Goal: Task Accomplishment & Management: Use online tool/utility

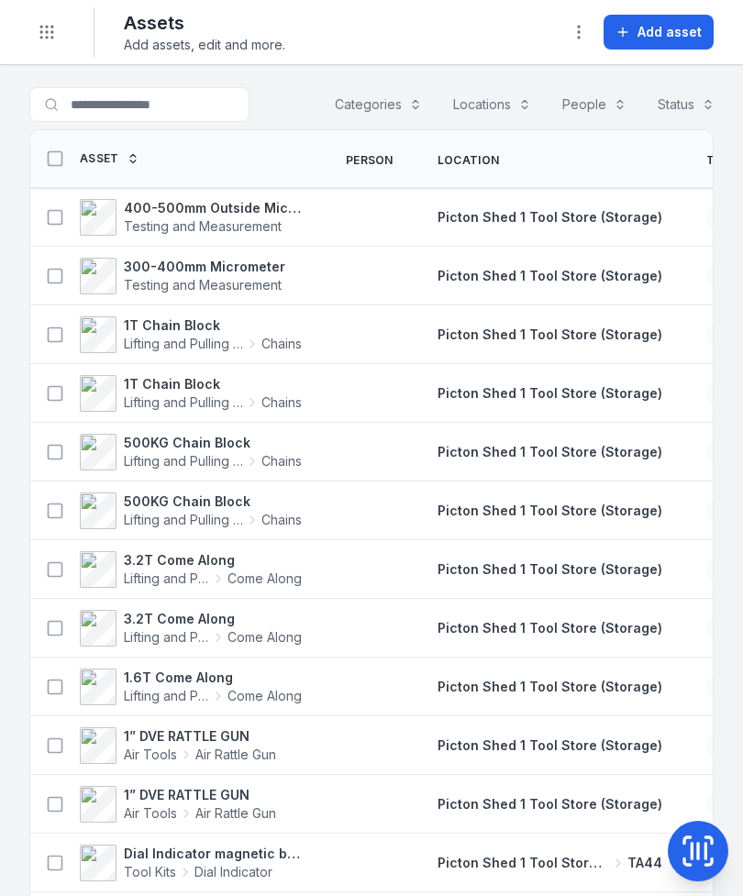
click at [709, 846] on icon at bounding box center [698, 851] width 37 height 37
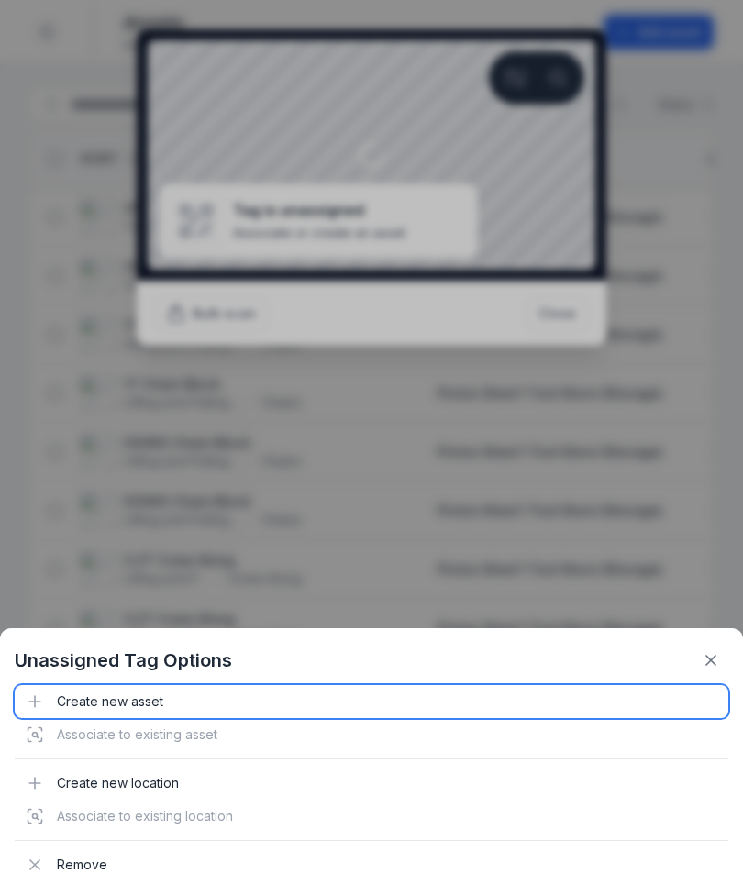
click at [152, 705] on div "Create new asset" at bounding box center [372, 701] width 714 height 33
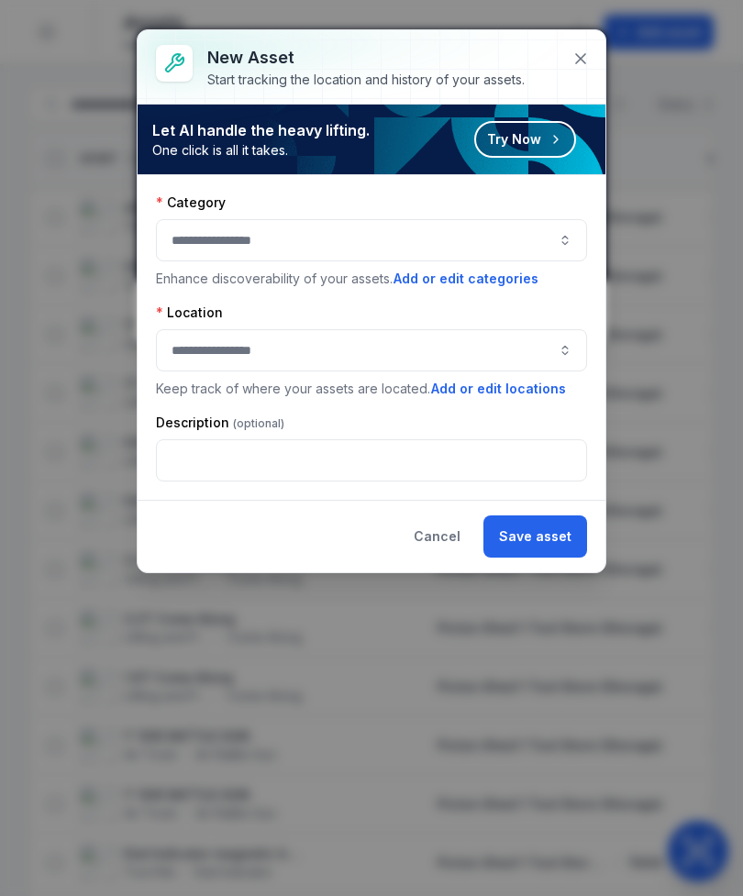
click at [492, 250] on button "button" at bounding box center [371, 240] width 431 height 42
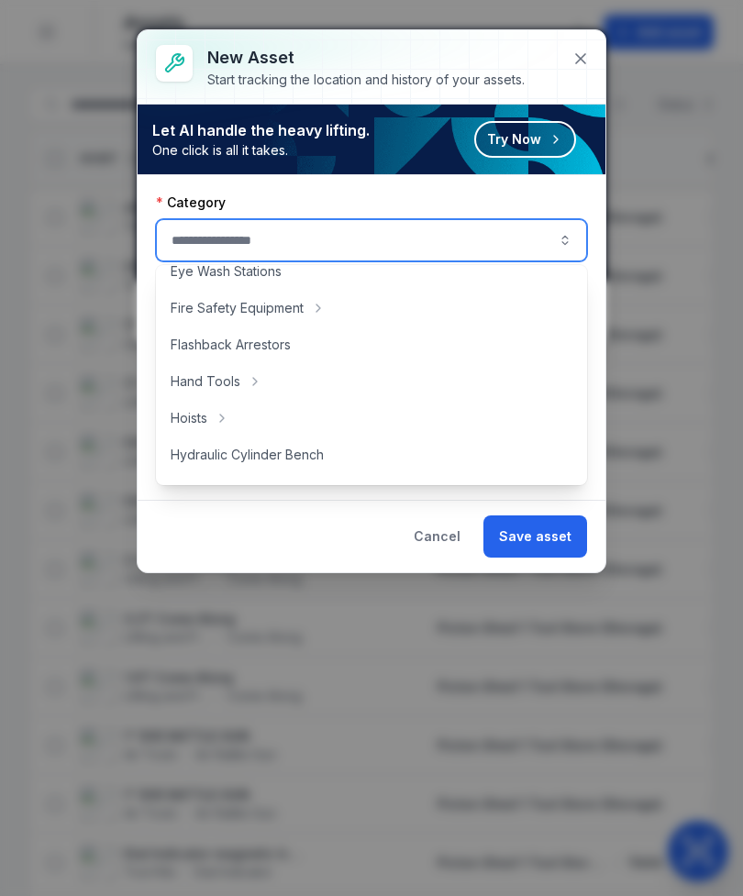
scroll to position [190, 0]
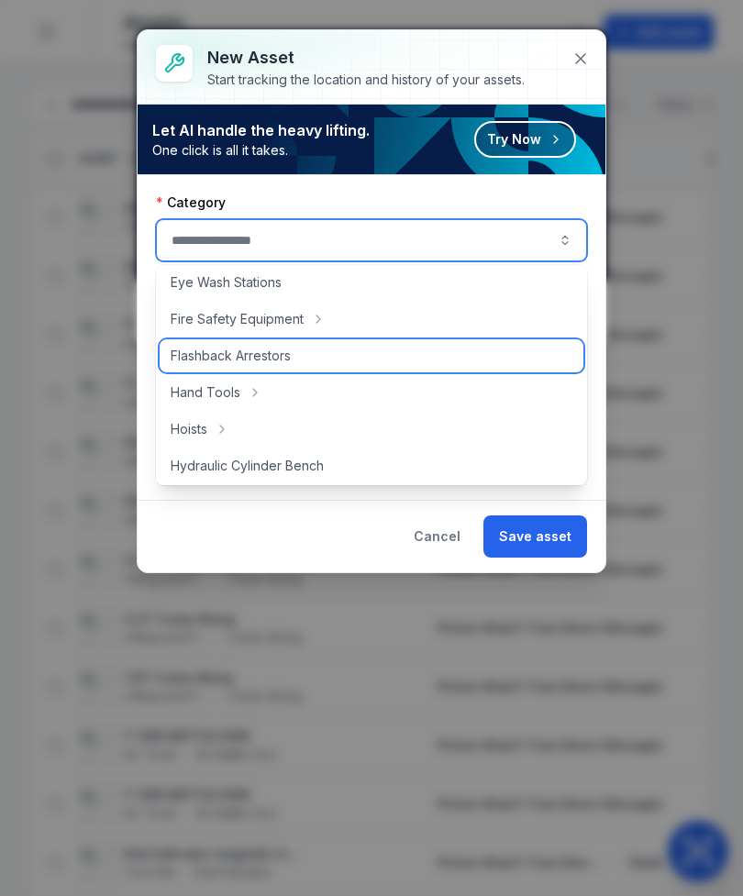
click at [289, 355] on span "Flashback Arrestors" at bounding box center [231, 356] width 120 height 18
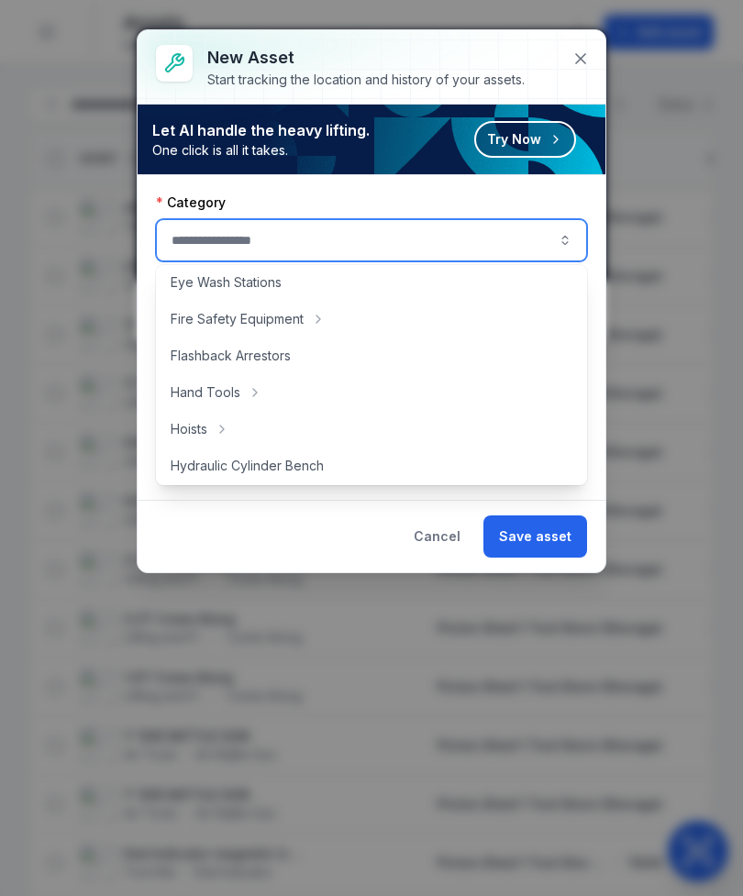
type input "**********"
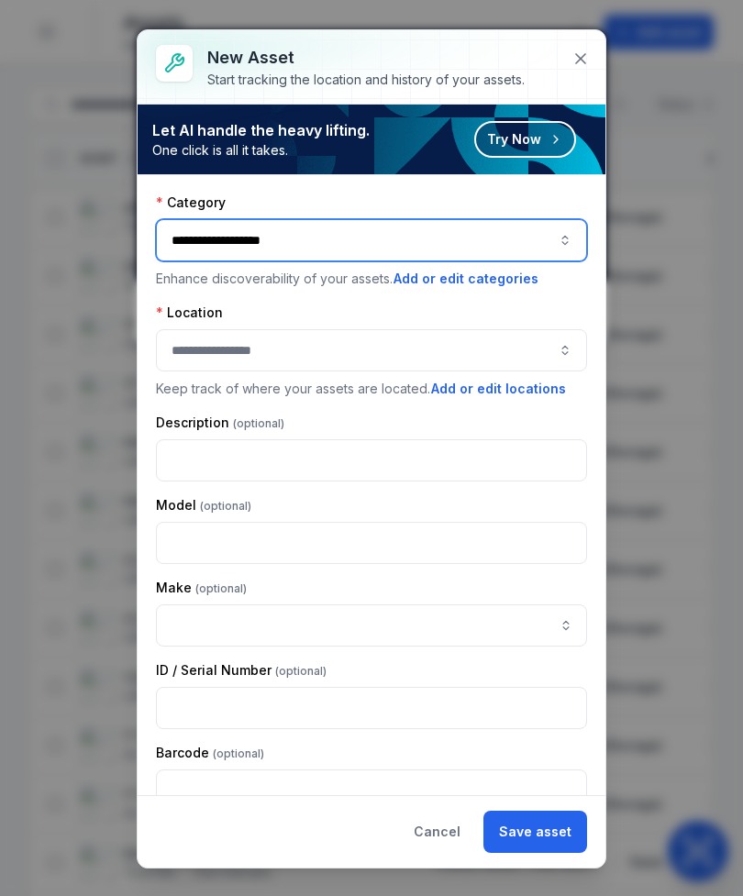
click at [187, 348] on button "button" at bounding box center [371, 350] width 431 height 42
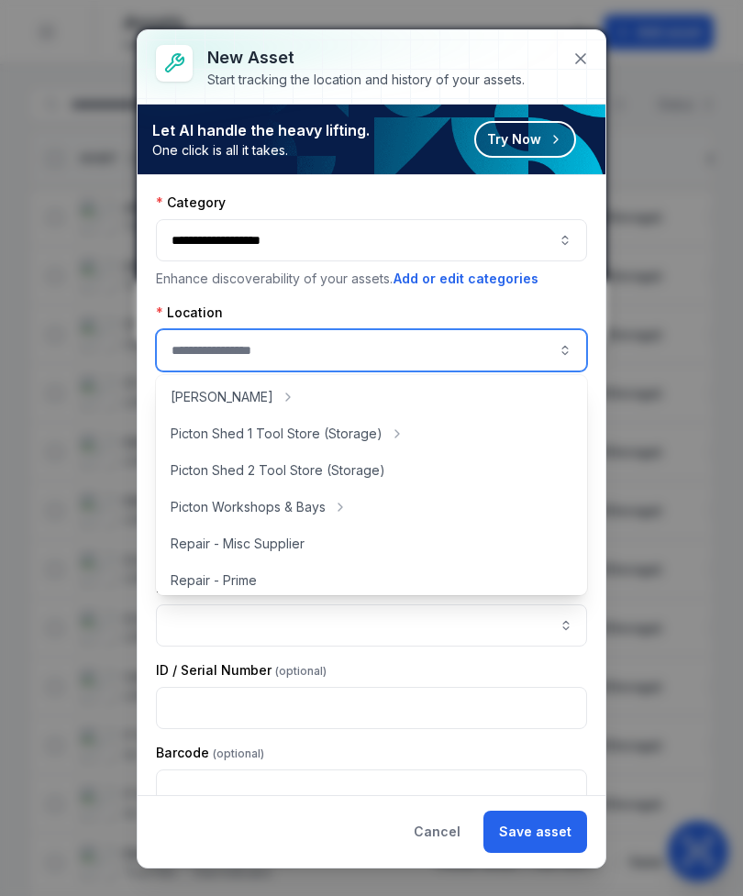
scroll to position [334, 0]
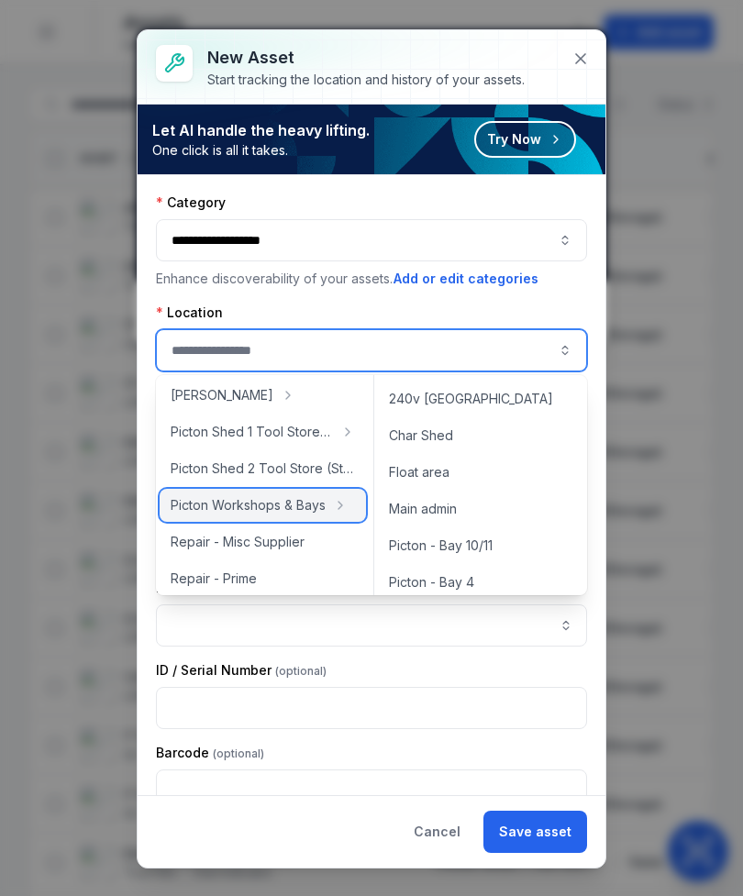
click at [204, 514] on span "Picton Workshops & Bays" at bounding box center [248, 505] width 155 height 18
type input "**********"
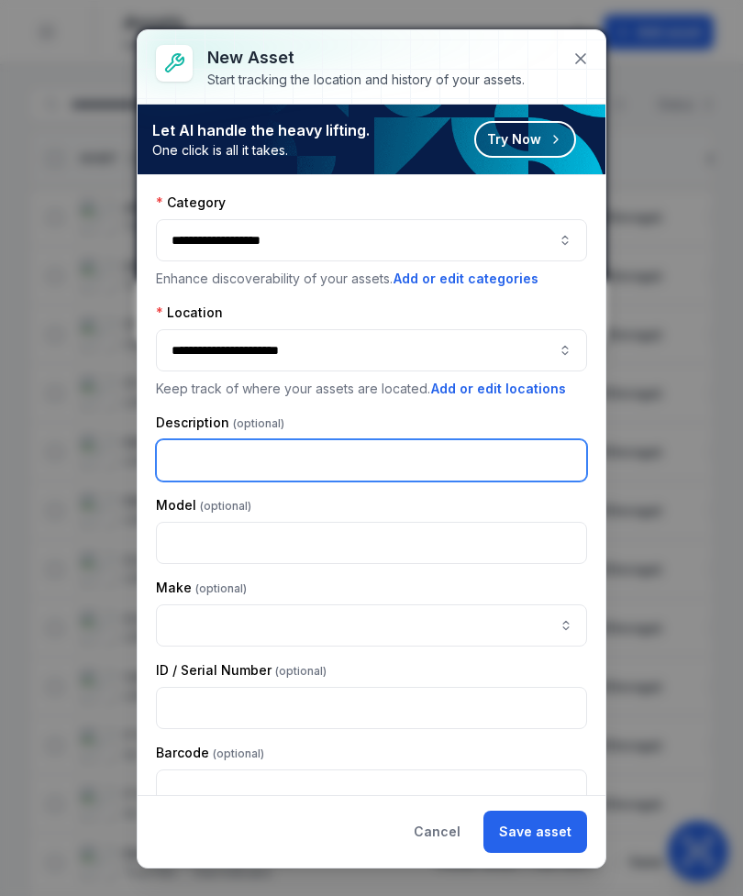
click at [183, 463] on input "text" at bounding box center [371, 460] width 431 height 42
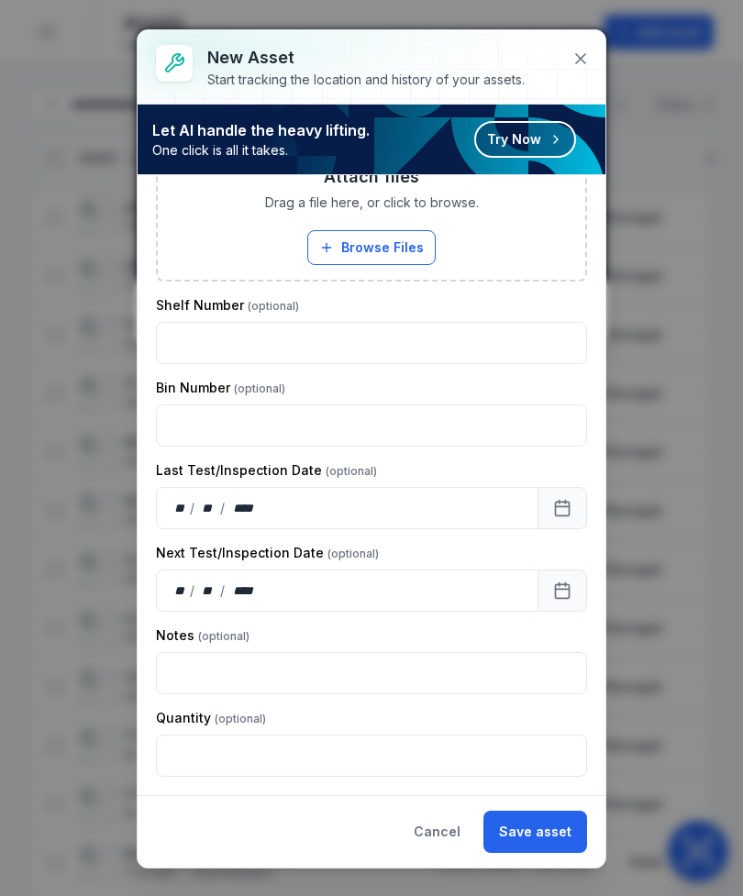
scroll to position [787, 0]
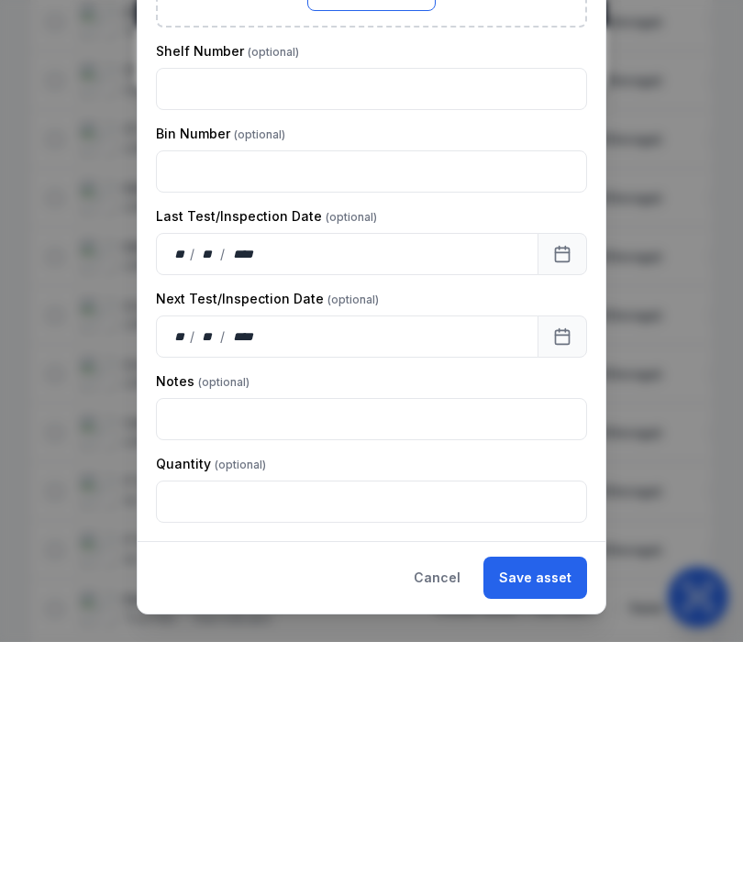
type input "**********"
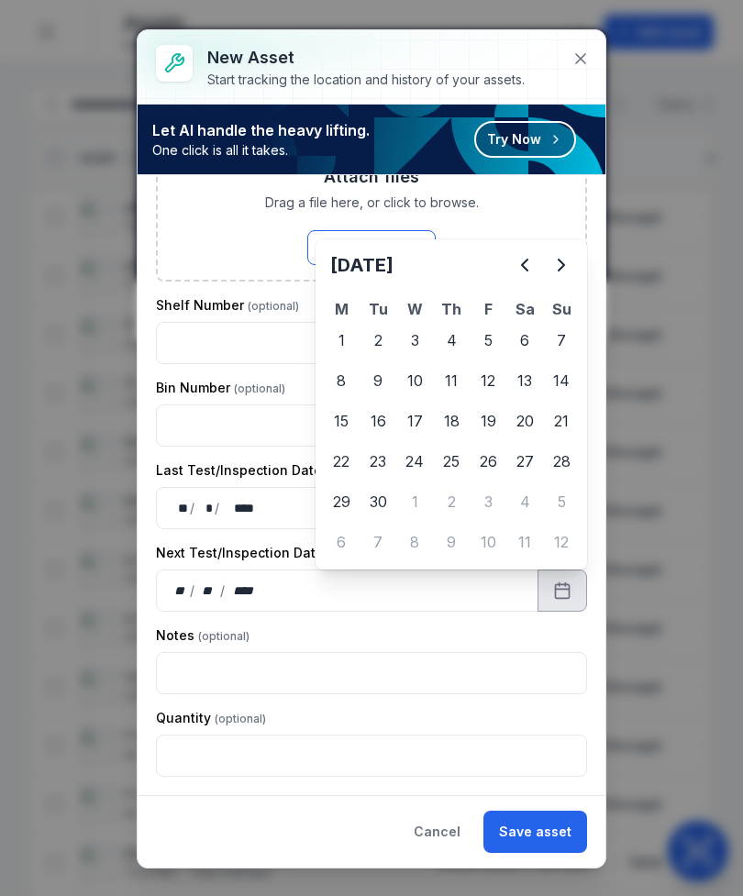
click at [579, 262] on button "Next" at bounding box center [561, 265] width 37 height 37
click at [578, 261] on button "Next" at bounding box center [561, 265] width 37 height 37
click at [577, 261] on button "Next" at bounding box center [561, 265] width 37 height 37
click at [576, 257] on button "Next" at bounding box center [561, 265] width 37 height 37
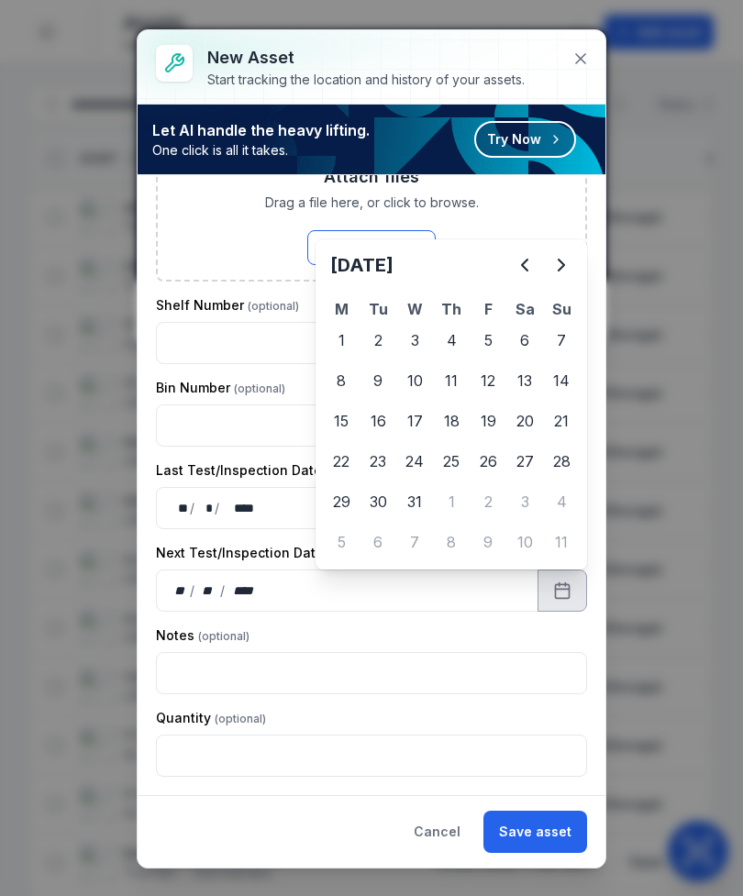
click at [575, 257] on button "Next" at bounding box center [561, 265] width 37 height 37
click at [573, 261] on button "Next" at bounding box center [561, 265] width 37 height 37
click at [572, 261] on button "Next" at bounding box center [561, 265] width 37 height 37
click at [577, 260] on button "Next" at bounding box center [561, 265] width 37 height 37
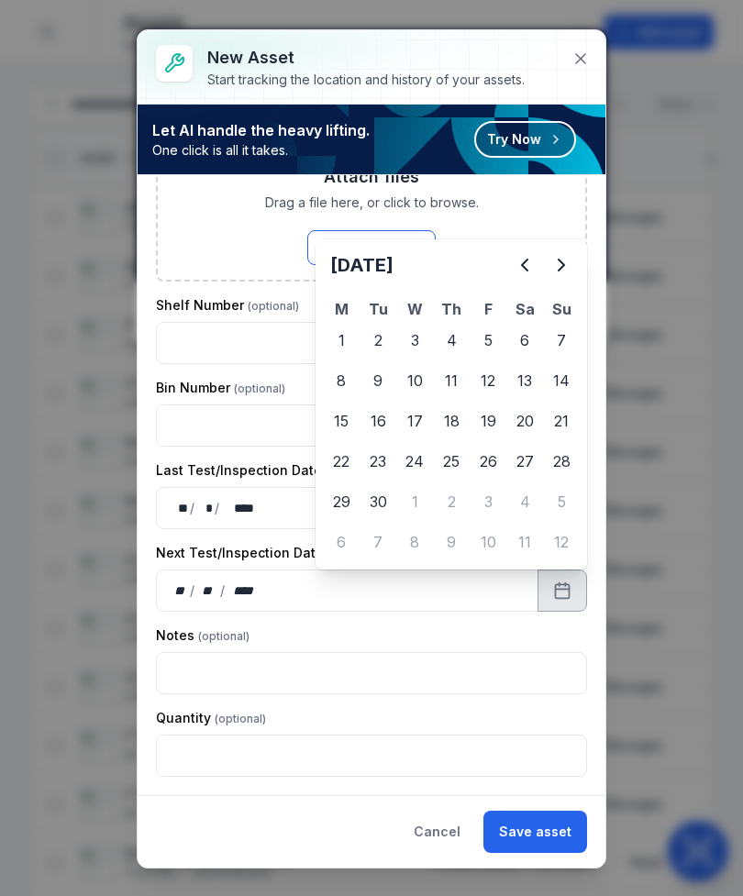
click at [579, 260] on button "Next" at bounding box center [561, 265] width 37 height 37
click at [579, 259] on button "Next" at bounding box center [561, 265] width 37 height 37
click at [578, 261] on button "Next" at bounding box center [561, 265] width 37 height 37
click at [581, 263] on div "[DATE] M Tu W Th F Sa Su 29 30 1 2 3 4 5 6 7 8 9 10 11 12 13 14 15 16 17 18 19 …" at bounding box center [452, 404] width 272 height 330
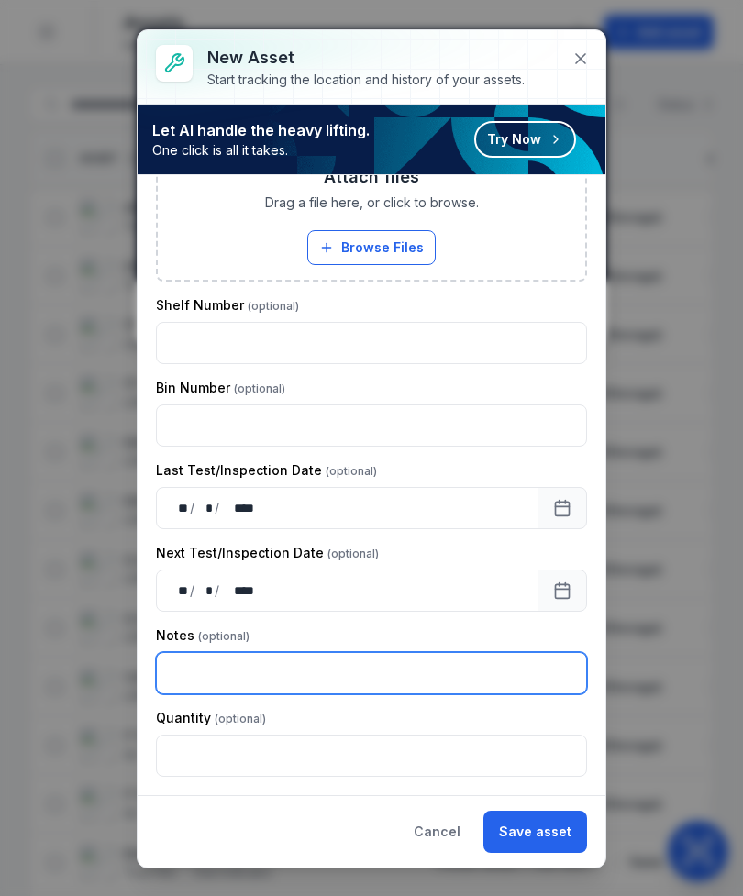
click at [463, 666] on input "text" at bounding box center [371, 673] width 431 height 42
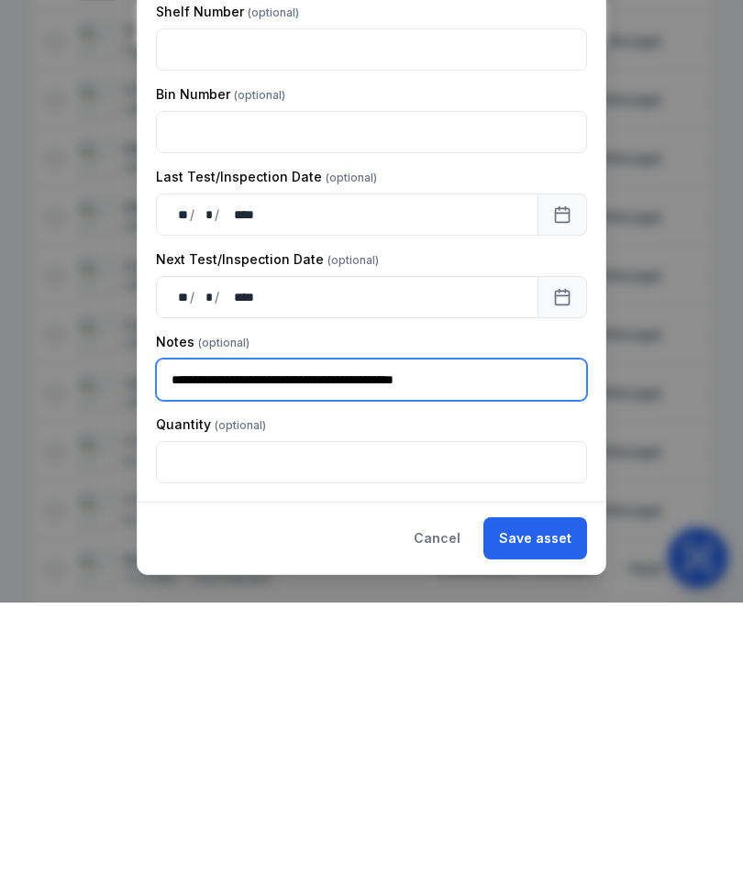
type input "**********"
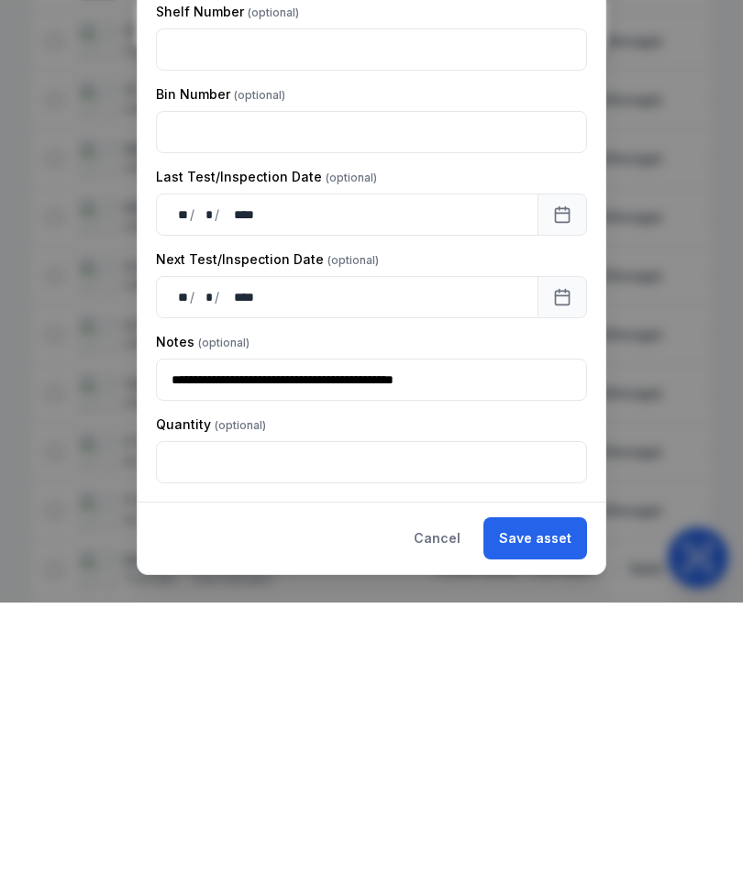
click at [549, 811] on button "Save asset" at bounding box center [535, 832] width 104 height 42
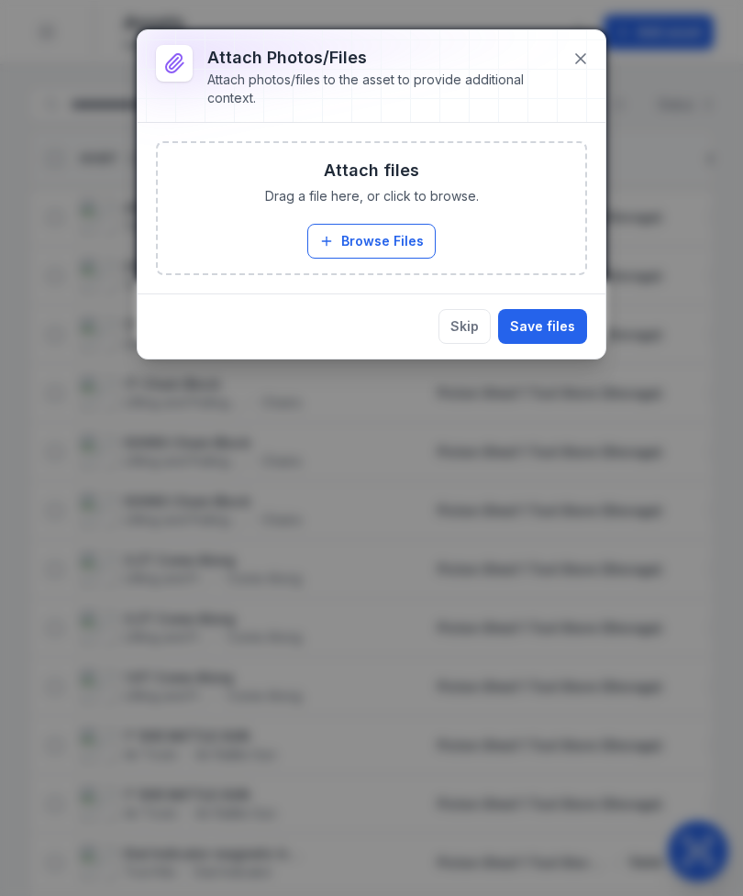
click at [396, 246] on button "Browse Files" at bounding box center [371, 241] width 128 height 35
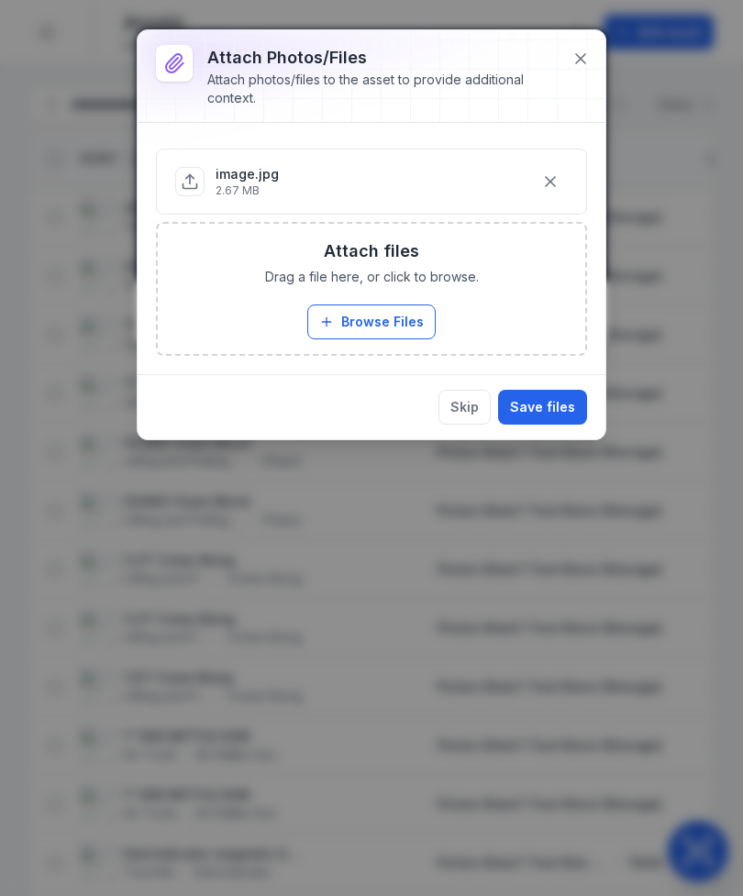
click at [550, 409] on button "Save files" at bounding box center [542, 407] width 89 height 35
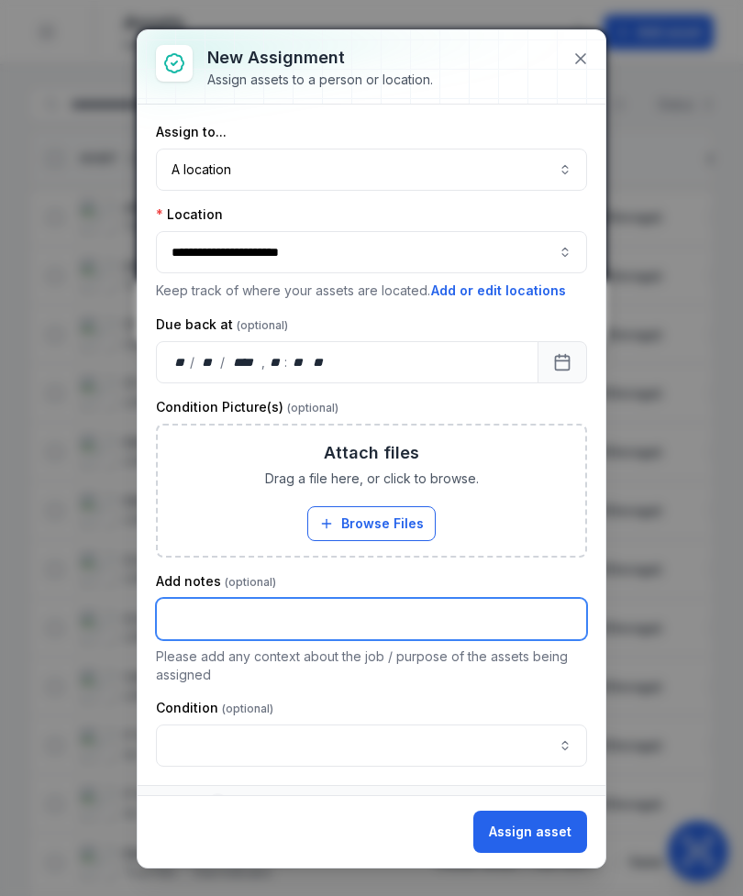
click at [174, 611] on input "text" at bounding box center [371, 619] width 431 height 42
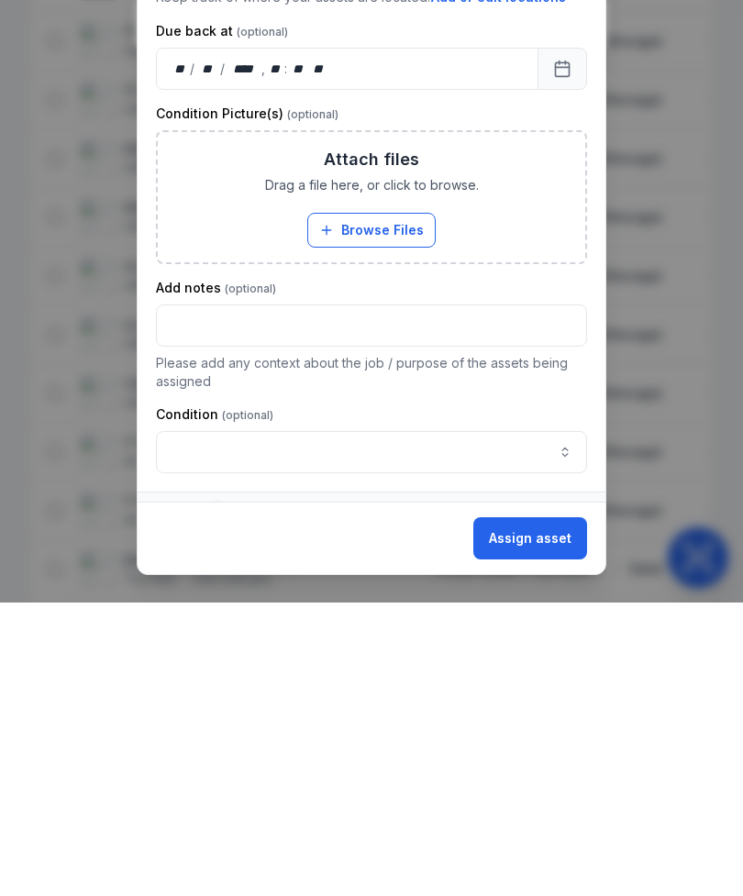
click at [557, 811] on button "Assign asset" at bounding box center [530, 832] width 114 height 42
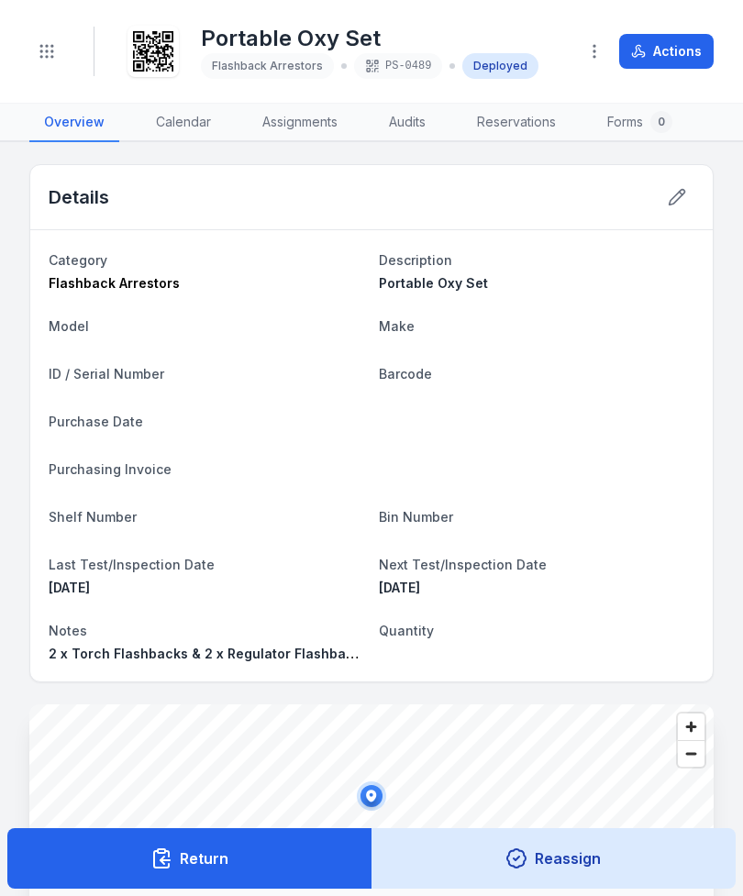
click at [61, 44] on button "Toggle Navigation" at bounding box center [46, 51] width 35 height 35
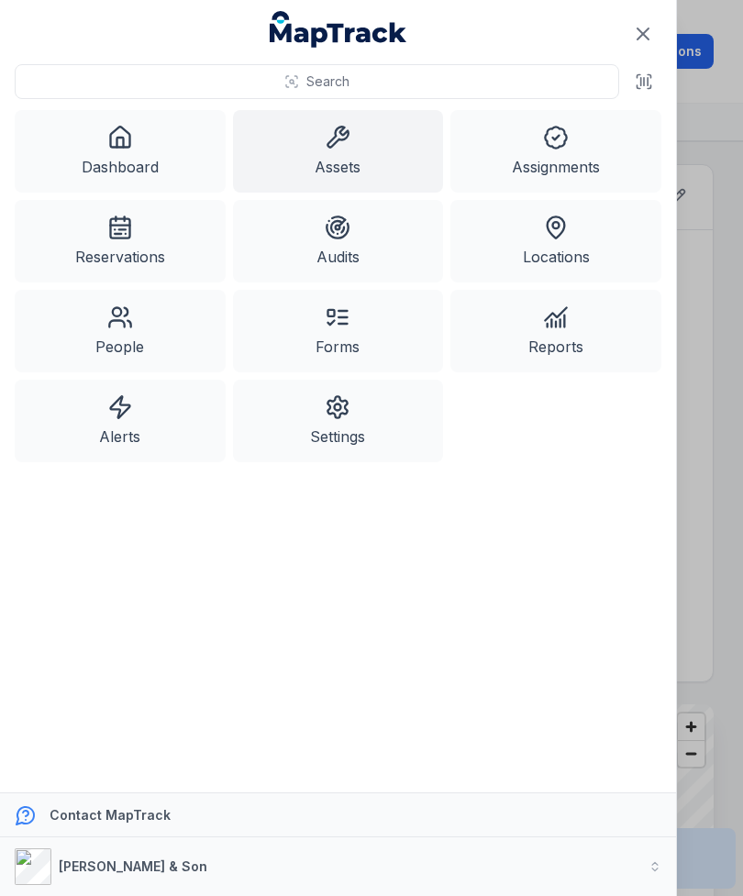
click at [372, 142] on link "Assets" at bounding box center [338, 151] width 211 height 83
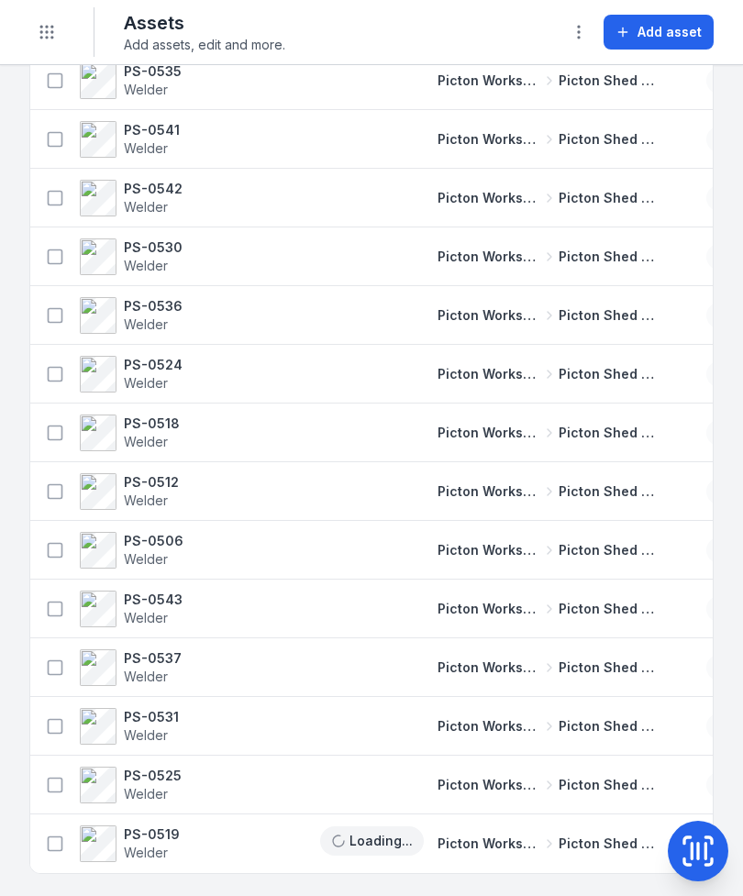
scroll to position [2250, 0]
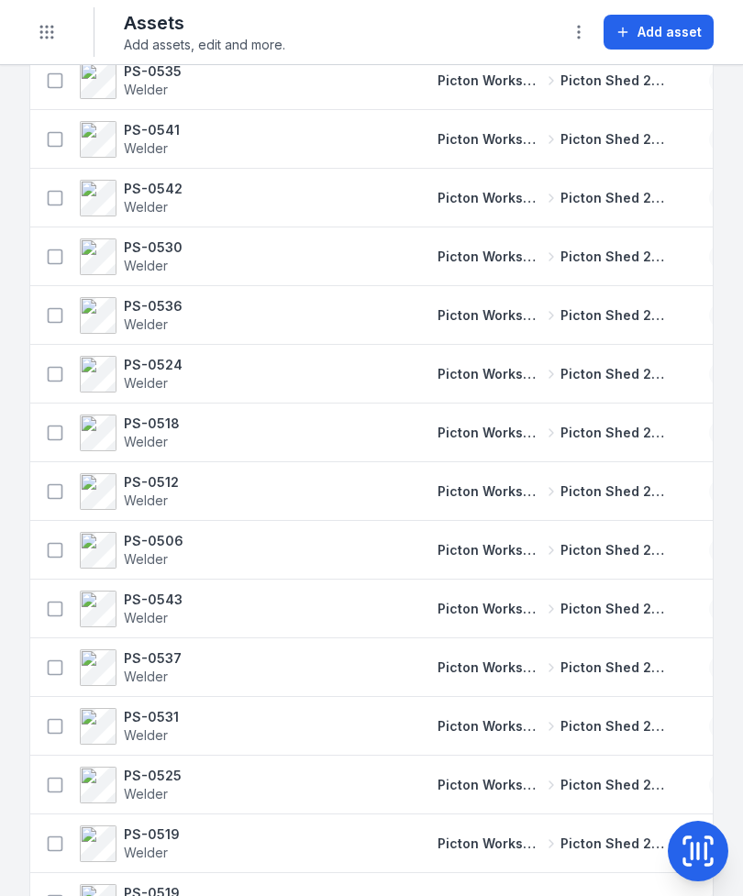
click at [637, 878] on td "Picton Workshops & Bays [GEOGRAPHIC_DATA] Shed 2 Fabrication Shop" at bounding box center [552, 902] width 272 height 59
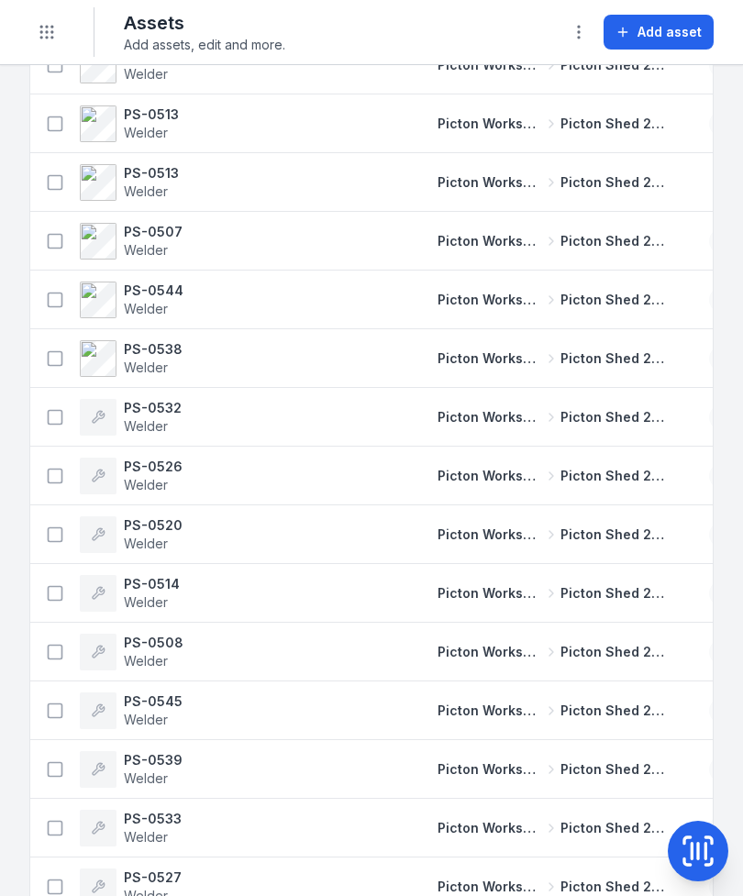
scroll to position [0, 0]
click at [582, 623] on td "Picton Workshops & Bays [GEOGRAPHIC_DATA] Shed 2 Fabrication Shop" at bounding box center [552, 593] width 272 height 59
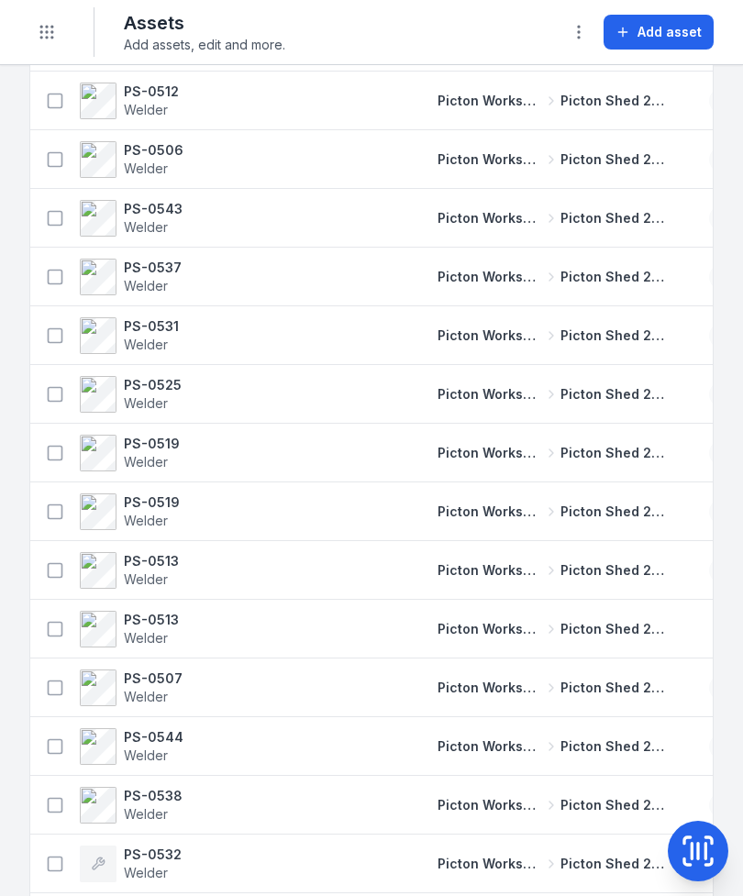
scroll to position [2643, 0]
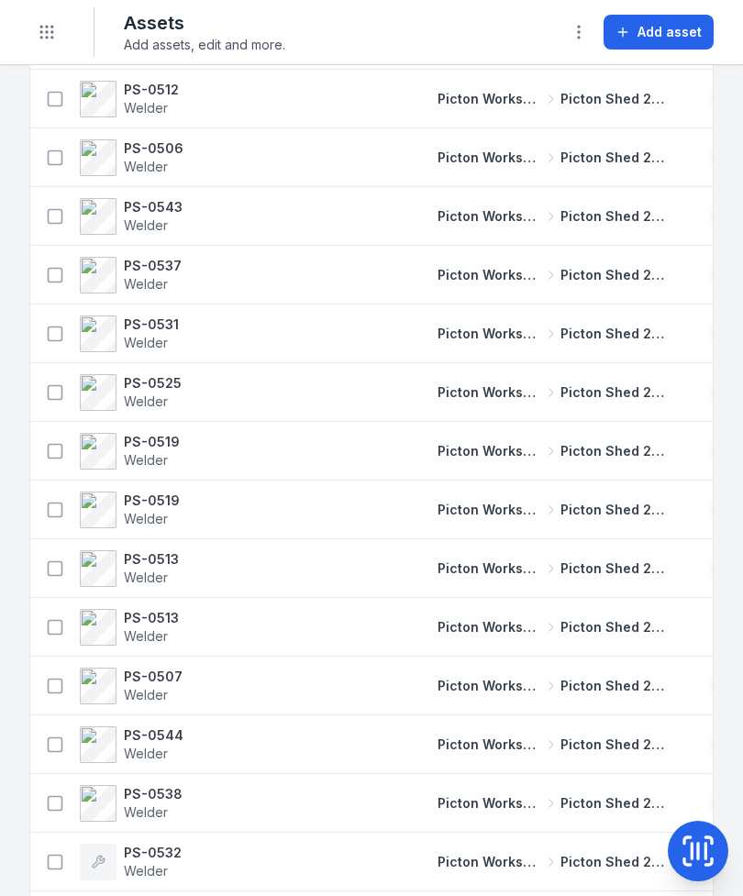
click at [618, 716] on td "Picton Workshops & Bays [GEOGRAPHIC_DATA] Shed 2 Fabrication Shop" at bounding box center [552, 745] width 272 height 59
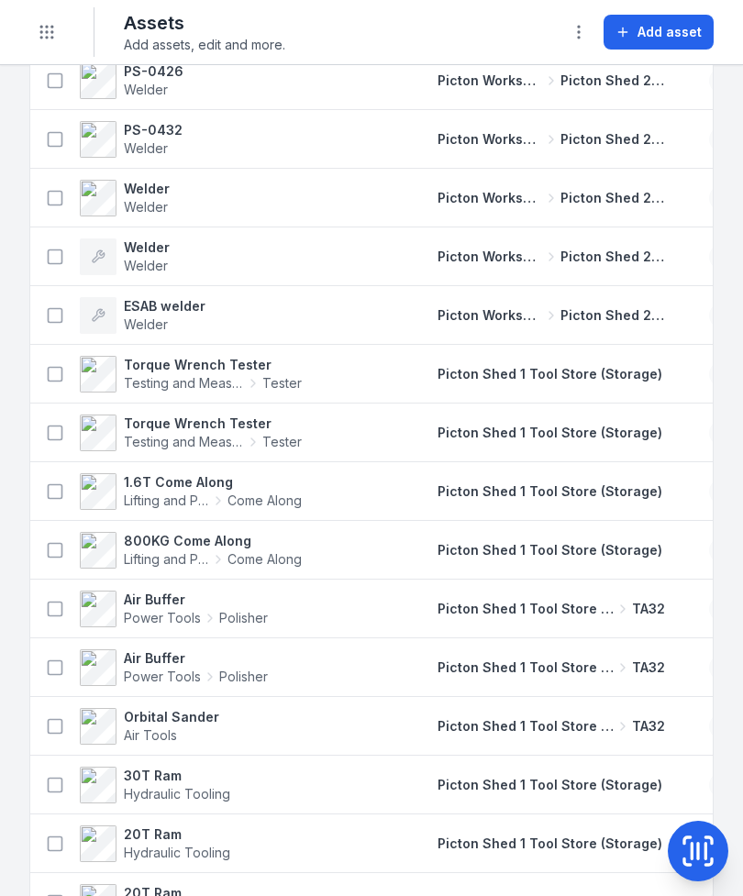
scroll to position [6654, 0]
